Goal: Task Accomplishment & Management: Manage account settings

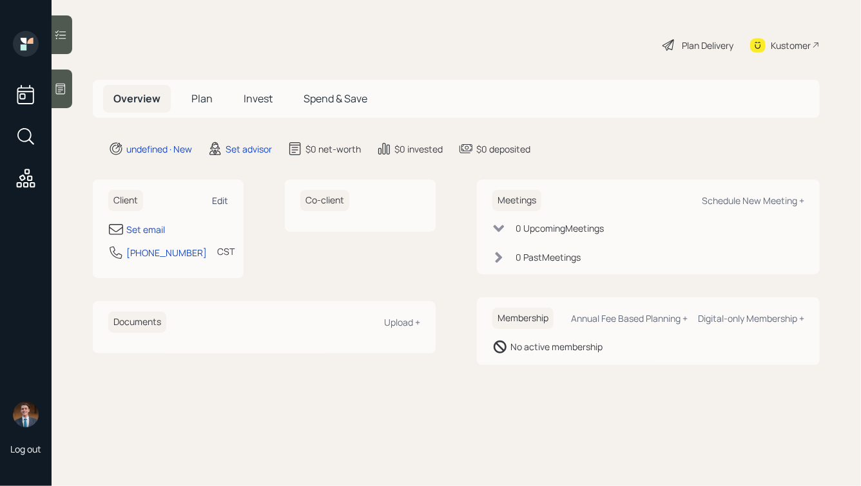
click at [220, 201] on div "Edit" at bounding box center [220, 201] width 16 height 12
select select "America/[GEOGRAPHIC_DATA]"
click at [64, 81] on div at bounding box center [62, 89] width 21 height 39
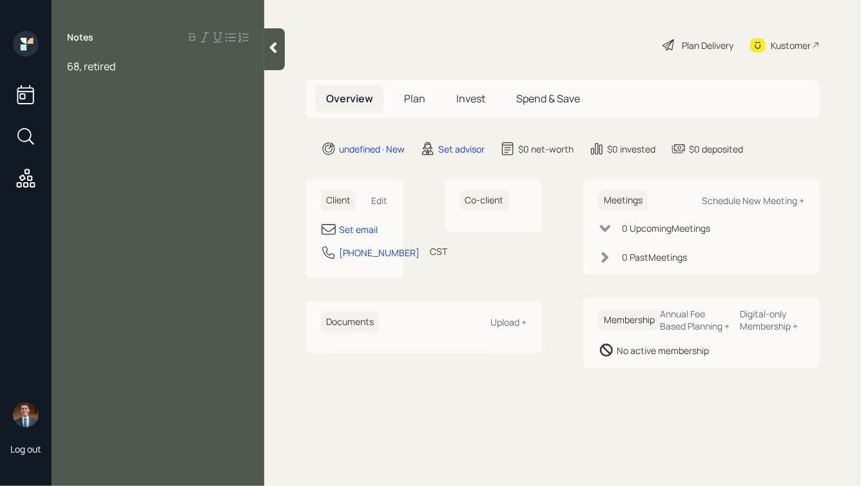
click at [272, 48] on icon at bounding box center [273, 48] width 7 height 11
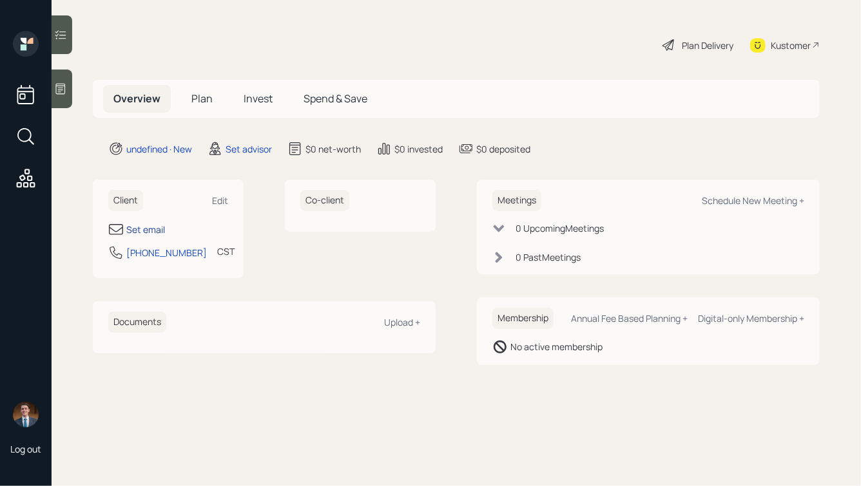
click at [140, 231] on div "Set email" at bounding box center [145, 230] width 39 height 14
select select "America/[GEOGRAPHIC_DATA]"
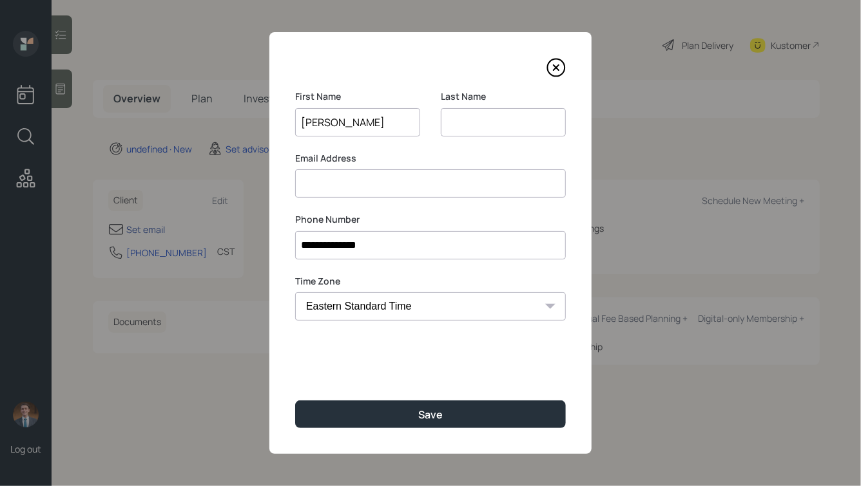
type input "[PERSON_NAME]"
click at [450, 269] on div "**********" at bounding box center [430, 243] width 322 height 422
click at [462, 187] on input at bounding box center [430, 183] width 271 height 28
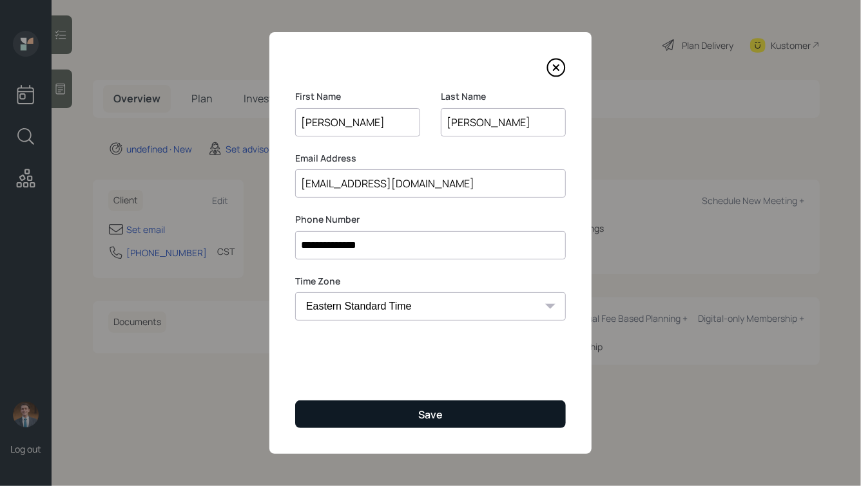
type input "[EMAIL_ADDRESS][DOMAIN_NAME]"
click at [450, 401] on button "Save" at bounding box center [430, 415] width 271 height 28
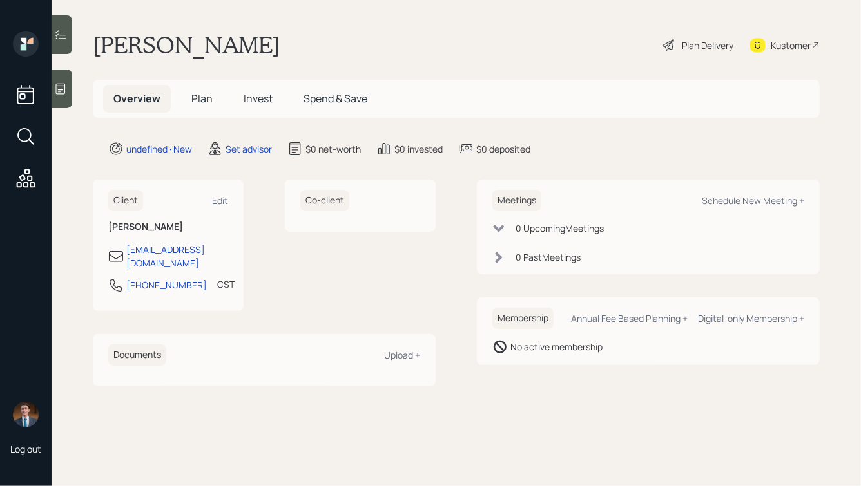
click at [64, 84] on icon at bounding box center [61, 89] width 10 height 11
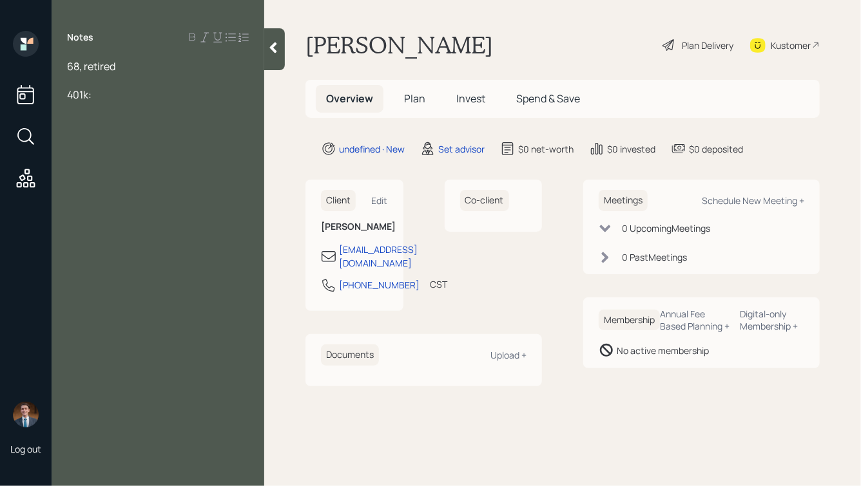
click at [88, 95] on span "401k:" at bounding box center [79, 95] width 24 height 14
click at [156, 93] on div "401k w/ Fidelity:" at bounding box center [158, 95] width 182 height 14
click at [134, 65] on div "68, retired" at bounding box center [158, 66] width 182 height 14
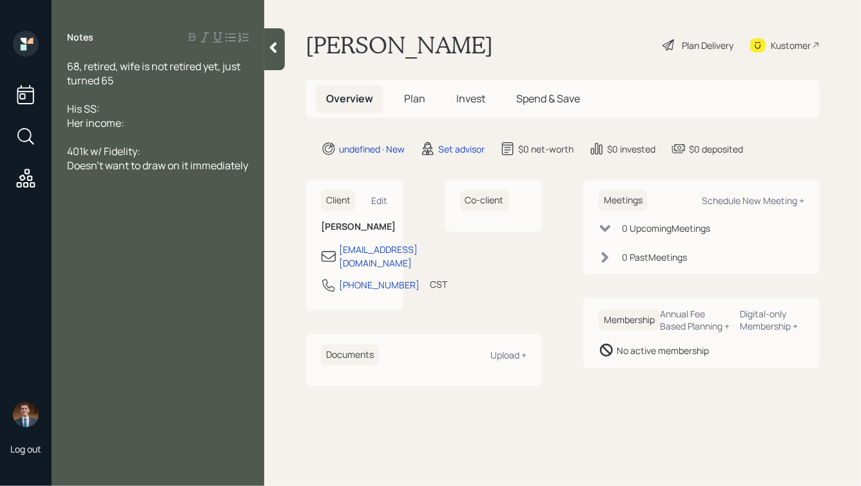
click at [118, 109] on div "His SS:" at bounding box center [158, 109] width 182 height 14
click at [139, 124] on div "Her income:" at bounding box center [158, 123] width 182 height 14
click at [70, 166] on span "Doesn't want to draw on it immediately" at bounding box center [157, 165] width 181 height 14
click at [133, 184] on div "^ Doesn't want to draw on it immediately" at bounding box center [158, 172] width 182 height 28
click at [145, 209] on span "Home: , X left @ %" at bounding box center [110, 208] width 86 height 14
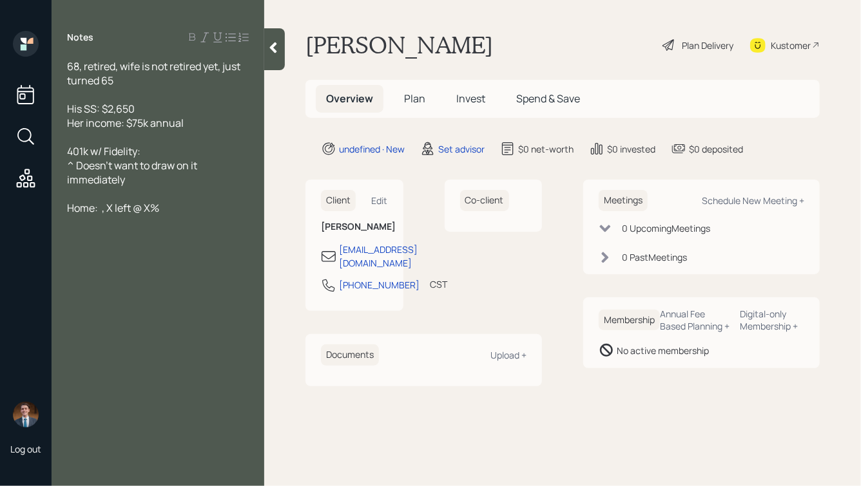
click at [107, 210] on span "Home: , X left @ X%" at bounding box center [113, 208] width 92 height 14
click at [124, 196] on div at bounding box center [158, 194] width 182 height 14
click at [175, 209] on div "Home: , $X left @ X%" at bounding box center [158, 208] width 182 height 14
click at [195, 126] on div "Her income: $75k annual" at bounding box center [158, 123] width 182 height 14
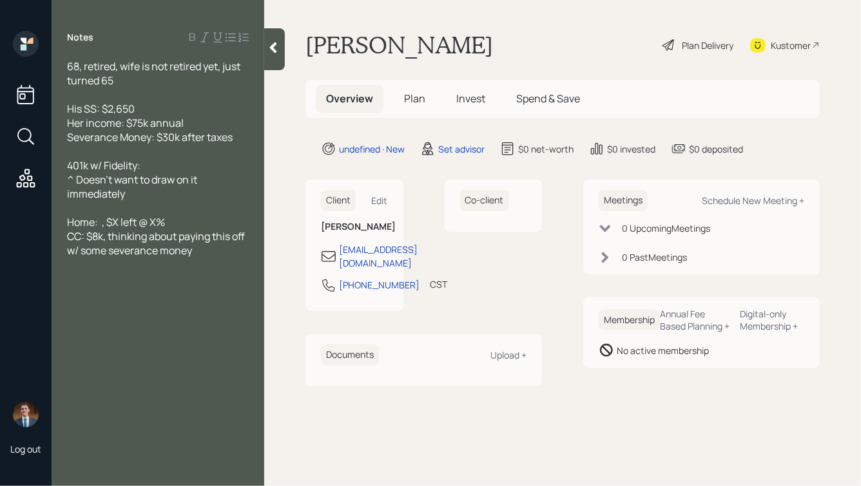
click at [101, 223] on span "Home: , $X left @ X%" at bounding box center [116, 222] width 98 height 14
click at [155, 168] on div "401k w/ Fidelity:" at bounding box center [158, 165] width 182 height 14
click at [148, 192] on div "^ Doesn't want to draw on it immediately" at bounding box center [158, 187] width 182 height 28
click at [93, 154] on div at bounding box center [158, 151] width 182 height 14
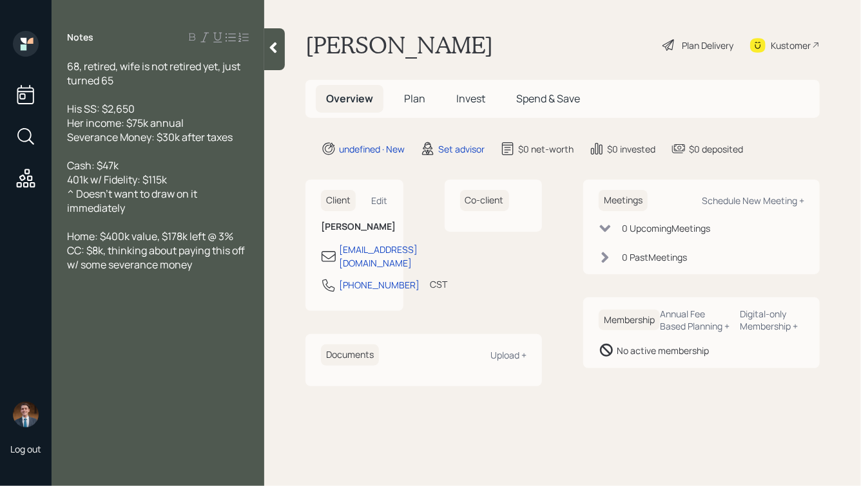
click at [151, 210] on div "^ Doesn't want to draw on it immediately" at bounding box center [158, 201] width 182 height 28
click at [155, 164] on div "Cash: $47k" at bounding box center [158, 165] width 182 height 14
click at [127, 162] on span "Cash: $47k 0 thinks" at bounding box center [112, 165] width 91 height 14
click at [171, 164] on div "Cash: $47k - thinks" at bounding box center [158, 165] width 182 height 14
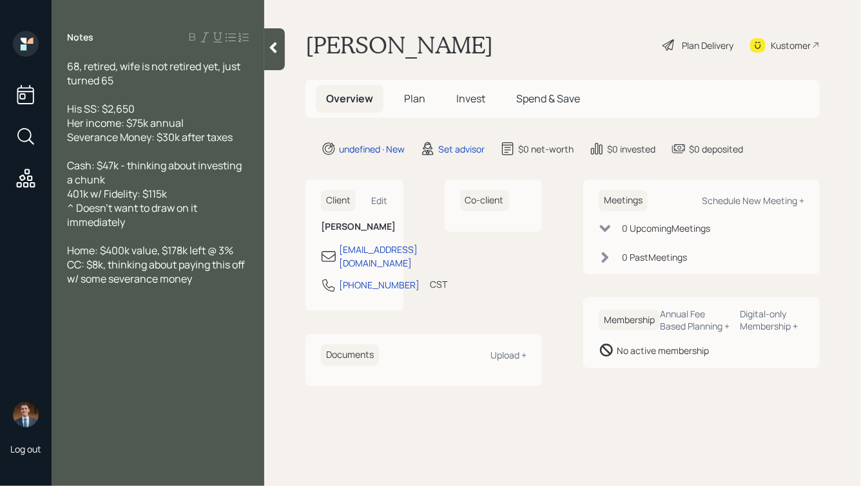
click at [131, 227] on div "^ Doesn't want to draw on it immediately" at bounding box center [158, 215] width 182 height 28
click at [276, 56] on div at bounding box center [274, 49] width 21 height 42
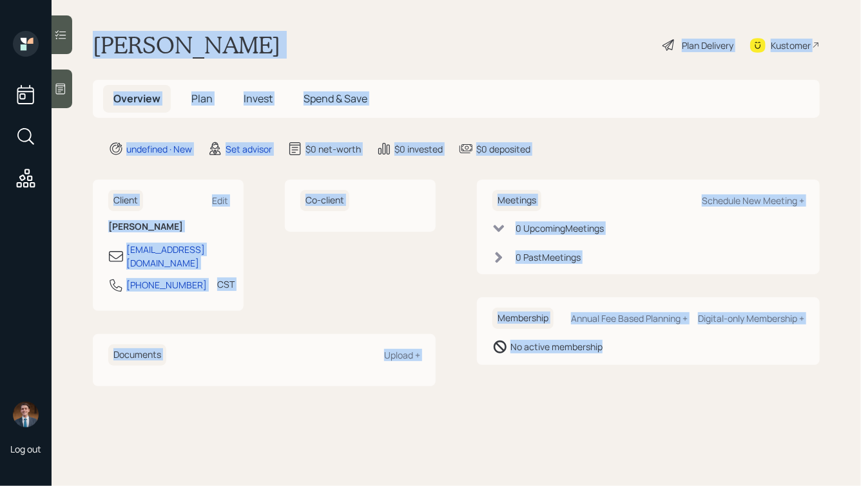
drag, startPoint x: 93, startPoint y: 38, endPoint x: 595, endPoint y: 403, distance: 621.3
click at [595, 403] on main "[PERSON_NAME] Plan Delivery Kustomer Overview Plan Invest Spend & Save undefine…" at bounding box center [456, 243] width 809 height 486
drag, startPoint x: 667, startPoint y: 380, endPoint x: 297, endPoint y: 23, distance: 514.4
click at [297, 26] on main "[PERSON_NAME] Plan Delivery Kustomer Overview Plan Invest Spend & Save undefine…" at bounding box center [456, 243] width 809 height 486
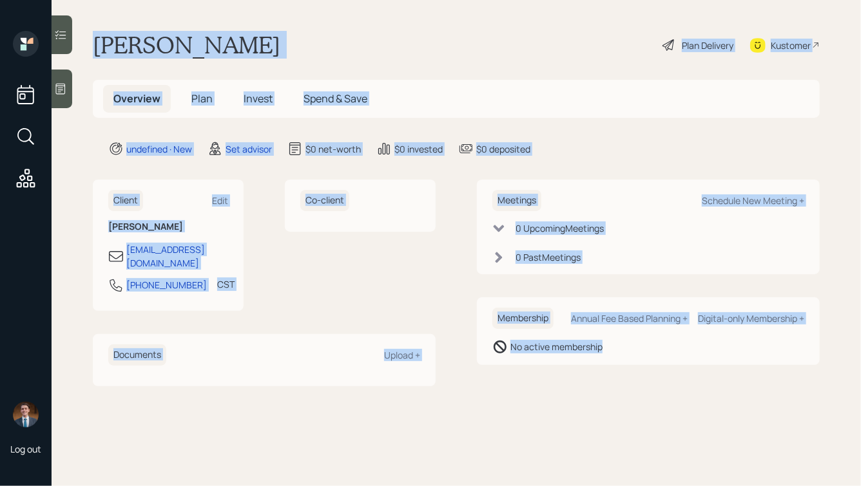
click at [249, 50] on h1 "[PERSON_NAME]" at bounding box center [186, 45] width 187 height 28
drag, startPoint x: 629, startPoint y: 372, endPoint x: 273, endPoint y: -24, distance: 533.3
click at [273, 0] on html "Log out [PERSON_NAME] Plan Delivery Kustomer Overview Plan Invest Spend & Save …" at bounding box center [430, 243] width 861 height 486
click at [244, 37] on h1 "[PERSON_NAME]" at bounding box center [186, 45] width 187 height 28
drag, startPoint x: 92, startPoint y: 42, endPoint x: 536, endPoint y: 436, distance: 593.3
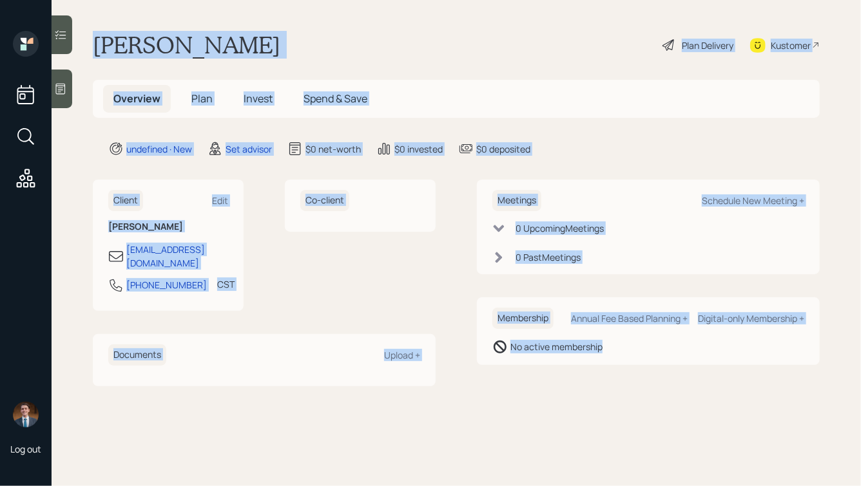
click at [536, 436] on main "[PERSON_NAME] Plan Delivery Kustomer Overview Plan Invest Spend & Save undefine…" at bounding box center [456, 243] width 809 height 486
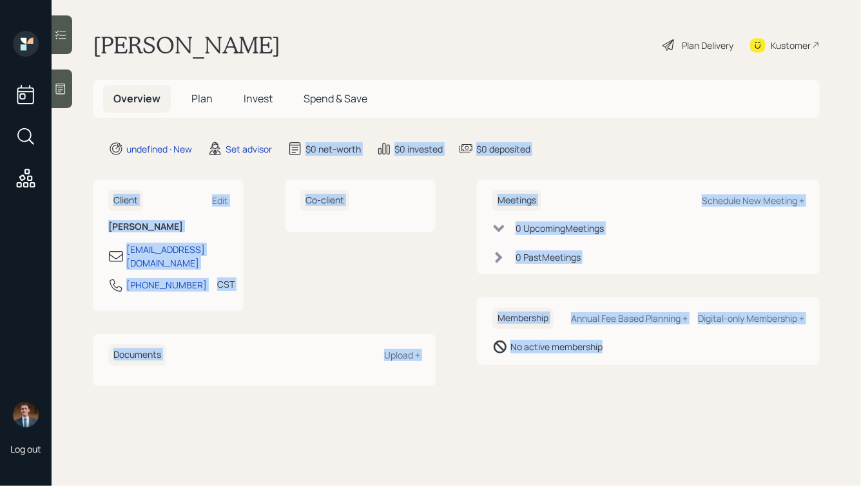
drag, startPoint x: 622, startPoint y: 402, endPoint x: 294, endPoint y: 97, distance: 448.6
click at [294, 97] on main "[PERSON_NAME] Plan Delivery Kustomer Overview Plan Invest Spend & Save undefine…" at bounding box center [456, 243] width 809 height 486
click at [294, 97] on h5 "Spend & Save" at bounding box center [335, 99] width 84 height 28
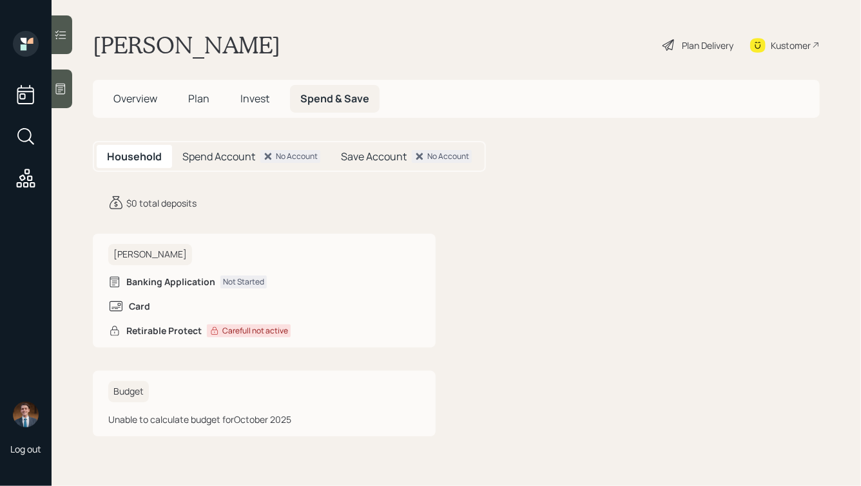
click at [142, 102] on span "Overview" at bounding box center [135, 98] width 44 height 14
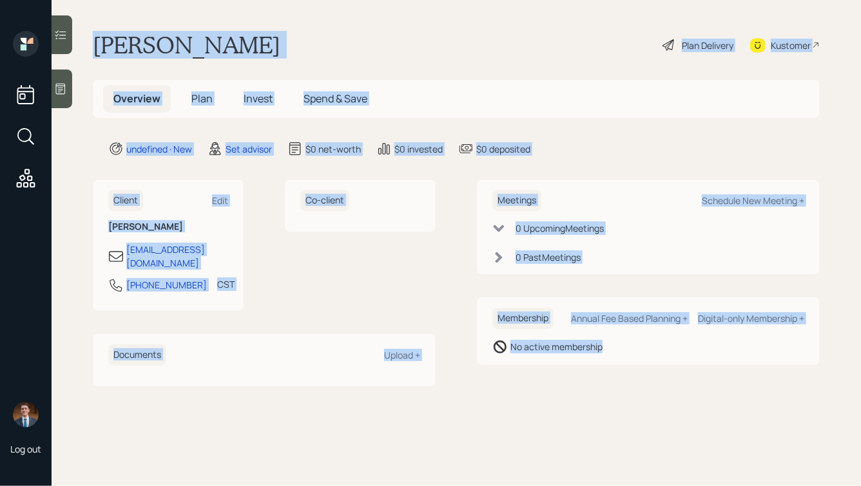
drag, startPoint x: 91, startPoint y: 39, endPoint x: 624, endPoint y: 485, distance: 695.1
click at [625, 486] on main "[PERSON_NAME] Plan Delivery Kustomer Overview Plan Invest Spend & Save undefine…" at bounding box center [456, 243] width 809 height 486
click at [653, 404] on main "[PERSON_NAME] Plan Delivery Kustomer Overview Plan Invest Spend & Save undefine…" at bounding box center [456, 243] width 809 height 486
drag, startPoint x: 664, startPoint y: 383, endPoint x: 367, endPoint y: 15, distance: 473.7
click at [368, 15] on main "[PERSON_NAME] Plan Delivery Kustomer Overview Plan Invest Spend & Save undefine…" at bounding box center [456, 243] width 809 height 486
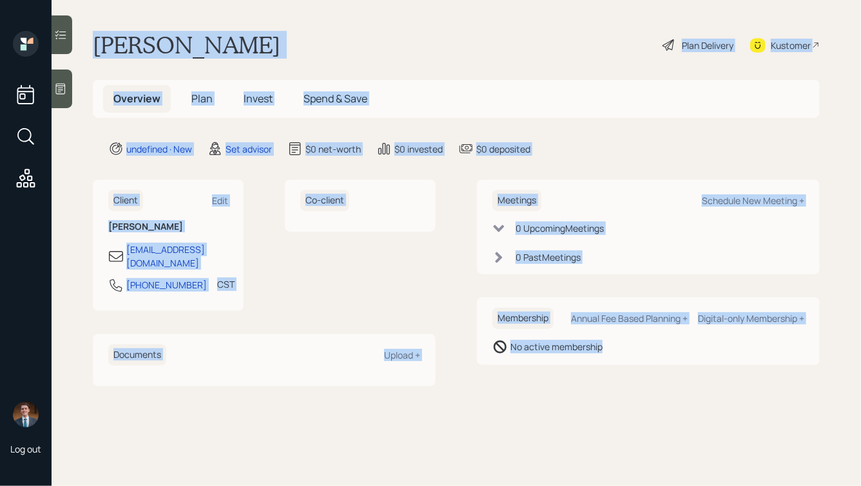
click at [302, 45] on div "[PERSON_NAME] Plan Delivery Kustomer" at bounding box center [456, 45] width 727 height 28
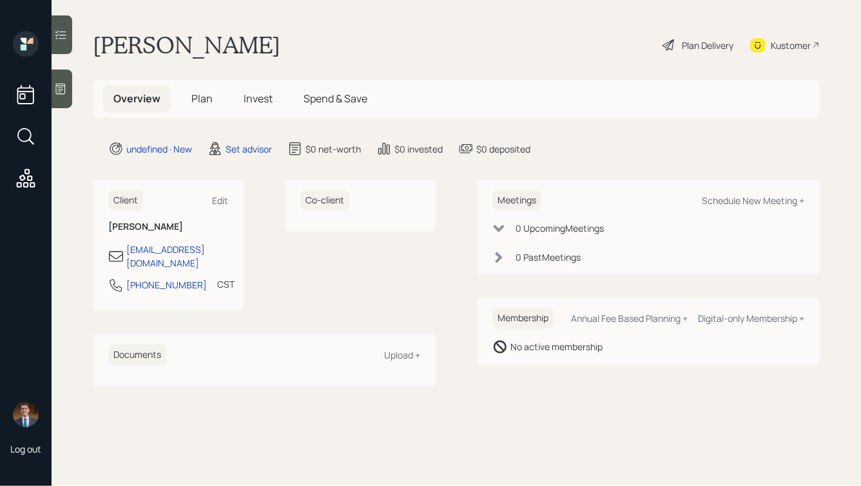
click at [69, 87] on div at bounding box center [62, 89] width 21 height 39
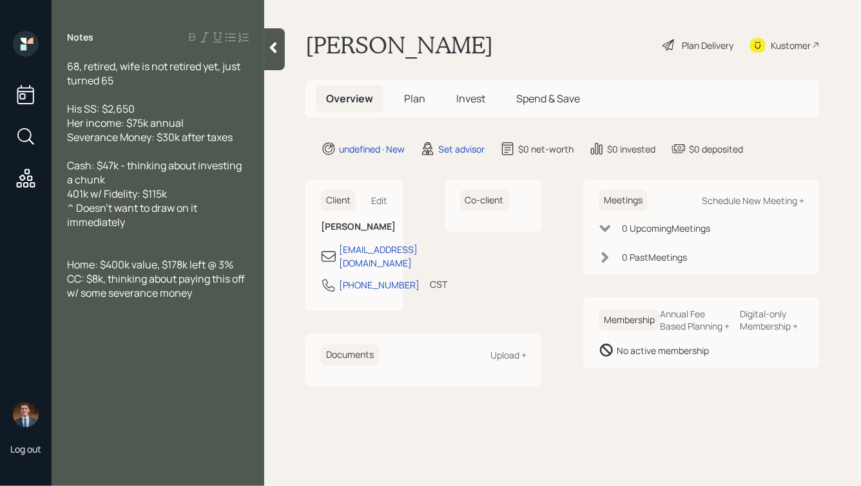
click at [273, 53] on icon at bounding box center [273, 47] width 13 height 13
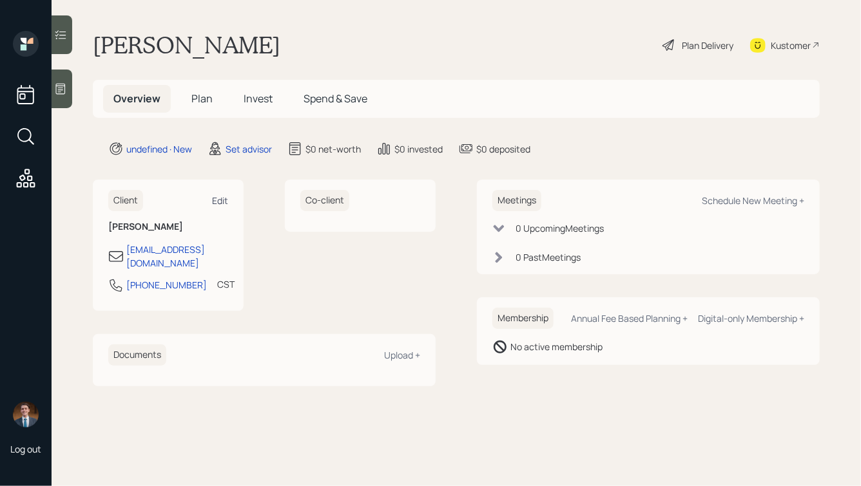
click at [222, 197] on div "Edit" at bounding box center [220, 201] width 16 height 12
select select "America/[GEOGRAPHIC_DATA]"
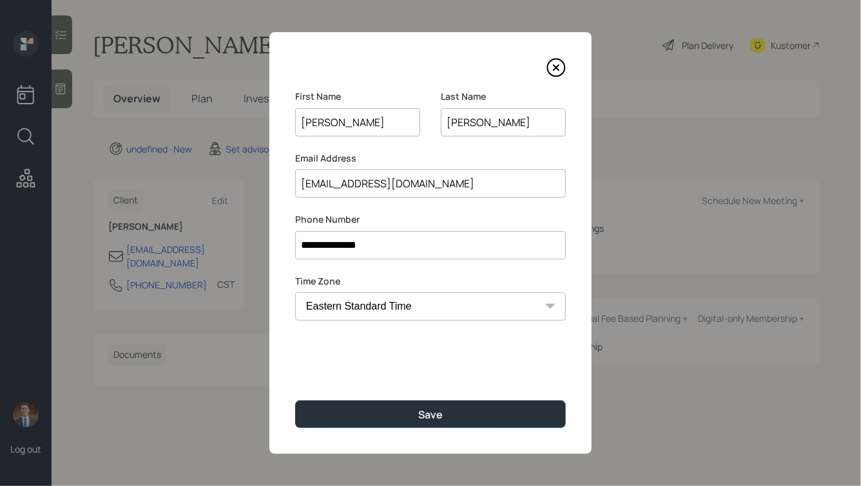
drag, startPoint x: 305, startPoint y: 185, endPoint x: 334, endPoint y: 182, distance: 29.8
click at [334, 182] on input "[EMAIL_ADDRESS][DOMAIN_NAME]" at bounding box center [430, 183] width 271 height 28
drag, startPoint x: 441, startPoint y: 184, endPoint x: 287, endPoint y: 180, distance: 154.0
click at [287, 180] on div "**********" at bounding box center [430, 243] width 322 height 422
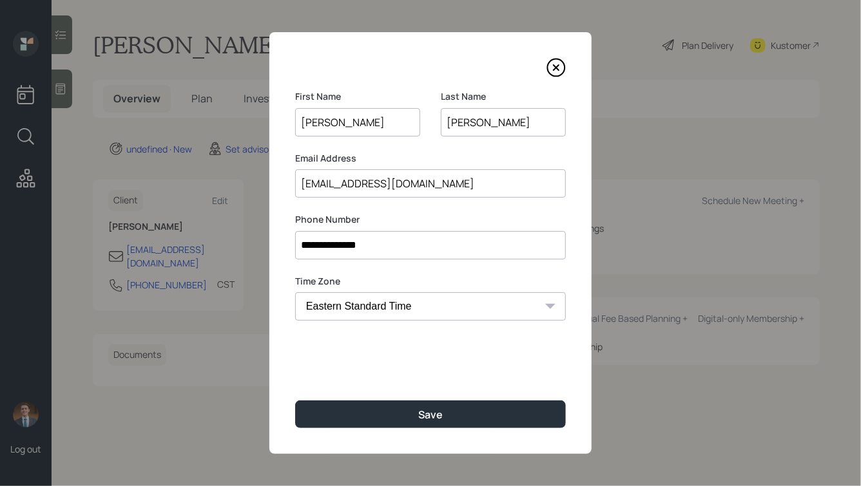
click at [402, 183] on input "[EMAIL_ADDRESS][DOMAIN_NAME]" at bounding box center [430, 183] width 271 height 28
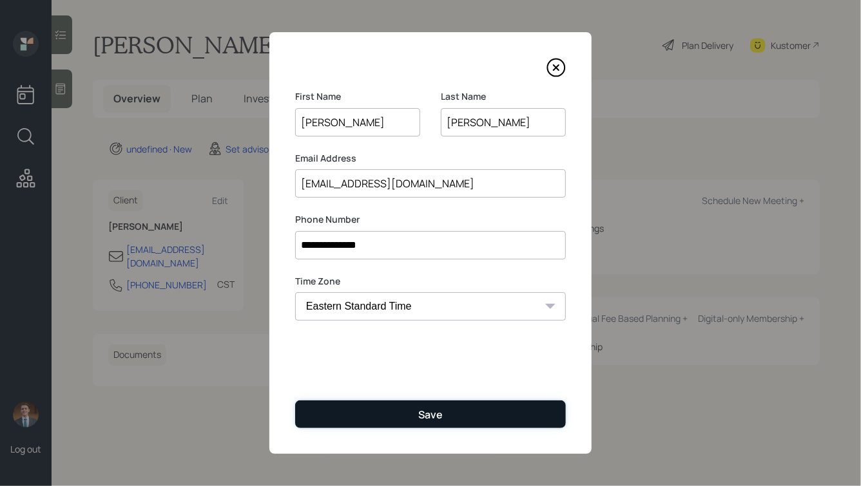
click at [414, 428] on button "Save" at bounding box center [430, 415] width 271 height 28
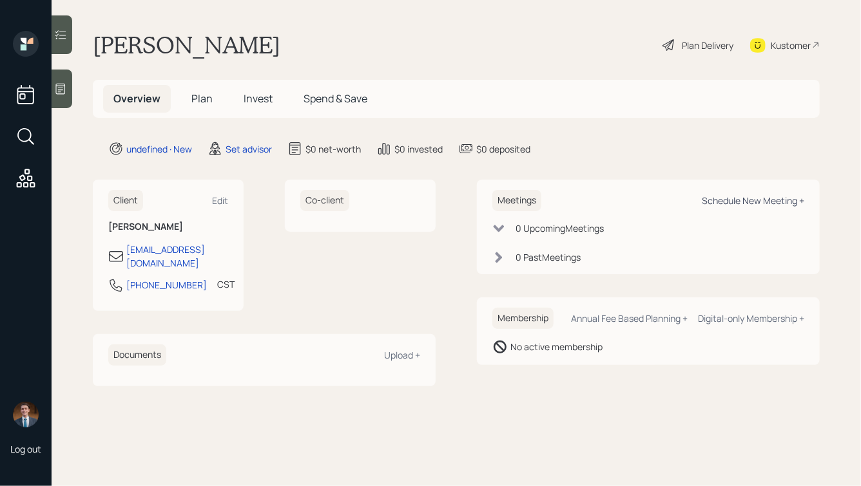
click at [736, 199] on div "Schedule New Meeting +" at bounding box center [753, 201] width 102 height 12
select select "round-[PERSON_NAME]"
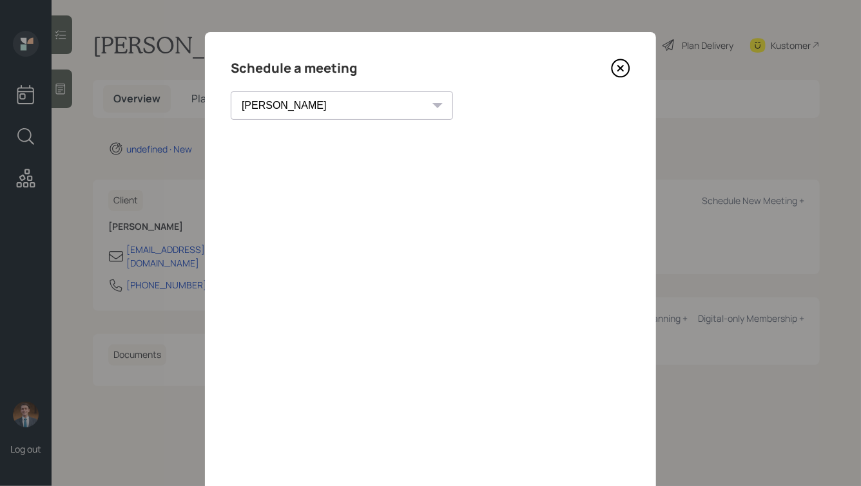
click at [618, 72] on icon at bounding box center [620, 68] width 19 height 19
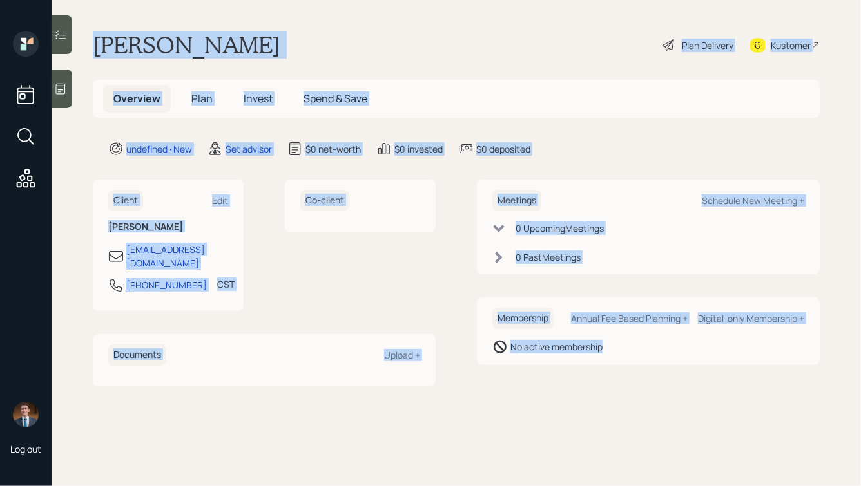
drag, startPoint x: 91, startPoint y: 40, endPoint x: 650, endPoint y: 385, distance: 656.7
click at [650, 385] on main "[PERSON_NAME] Plan Delivery Kustomer Overview Plan Invest Spend & Save undefine…" at bounding box center [456, 243] width 809 height 486
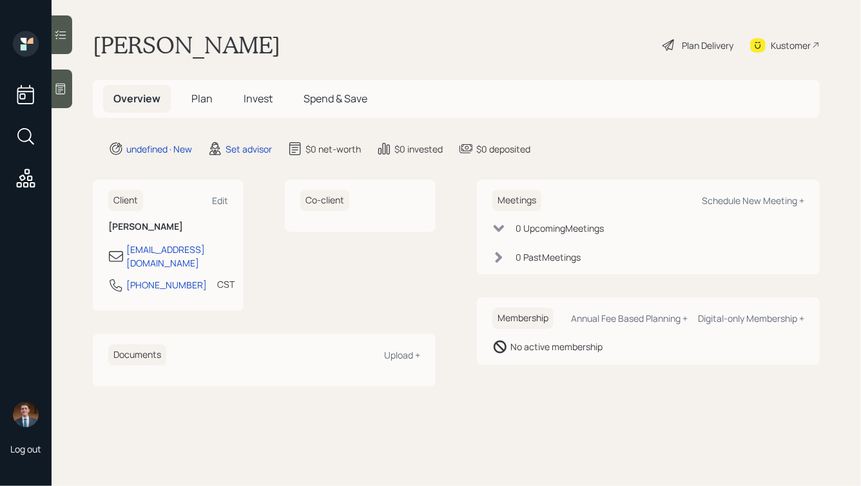
click at [62, 90] on icon at bounding box center [60, 88] width 13 height 13
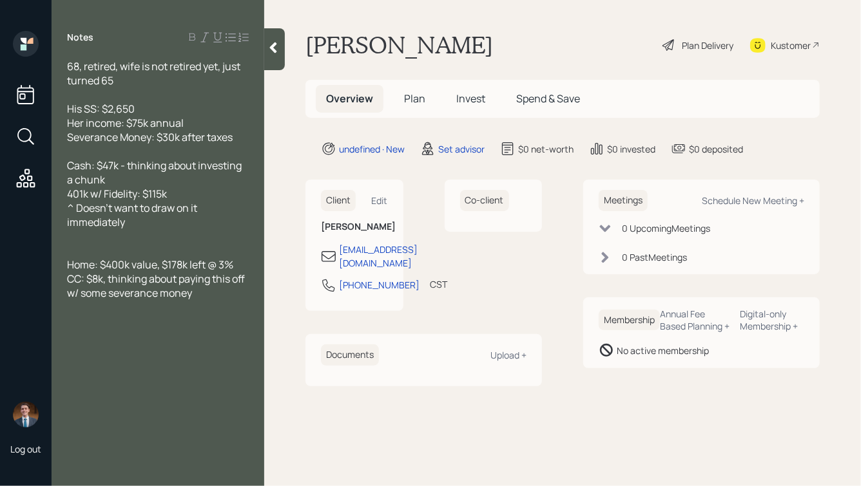
click at [205, 128] on div "His SS: $2,650 Her income: $75k annual Severance Money: $30k after taxes" at bounding box center [158, 123] width 182 height 43
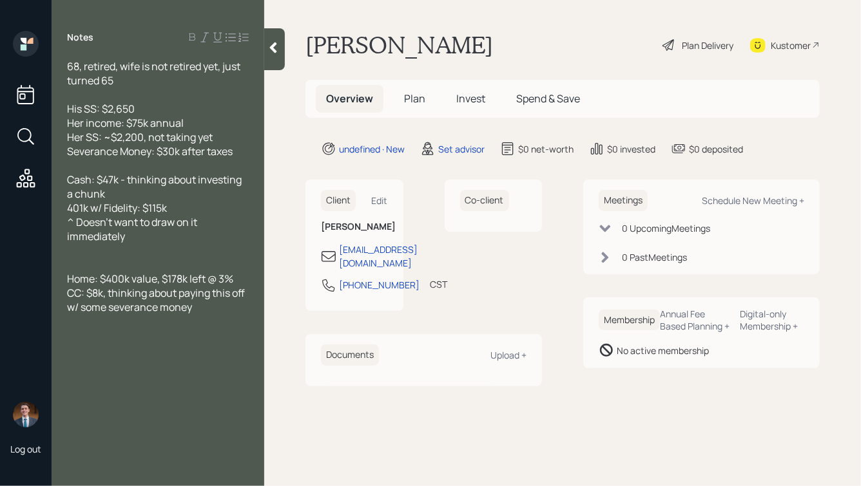
click at [152, 242] on div "Cash: $47k - thinking about investing a chunk 401k w/ Fidelity: $115k ^ Doesn't…" at bounding box center [158, 208] width 182 height 71
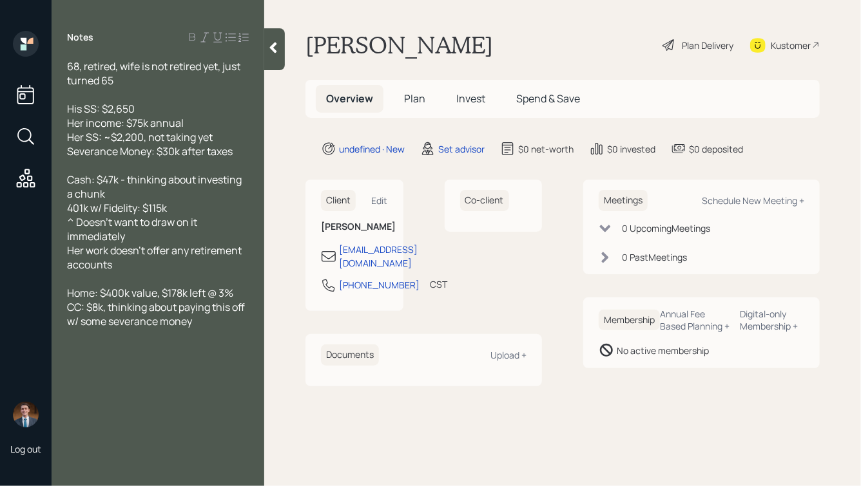
click at [274, 52] on icon at bounding box center [273, 47] width 13 height 13
